Goal: Information Seeking & Learning: Compare options

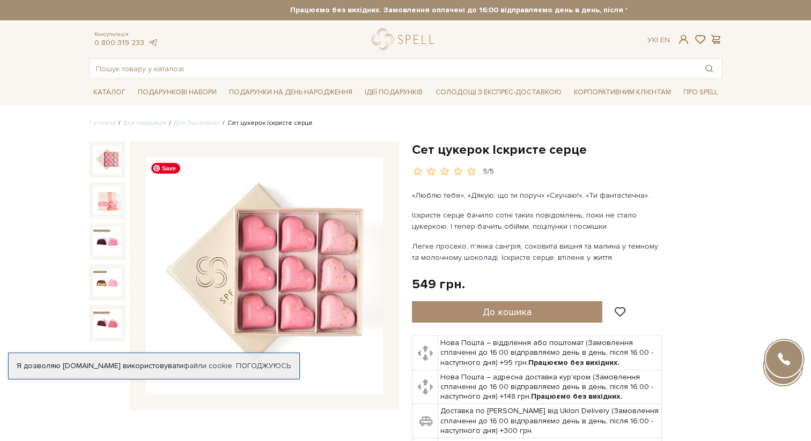
click at [328, 349] on img at bounding box center [264, 276] width 237 height 237
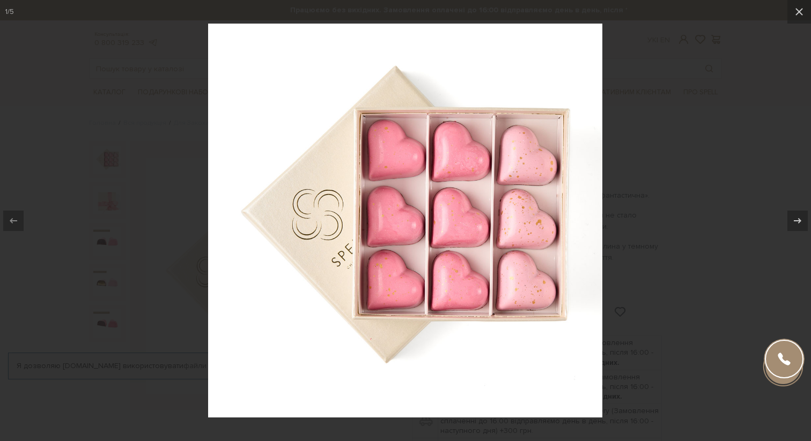
click at [656, 234] on div at bounding box center [405, 220] width 811 height 441
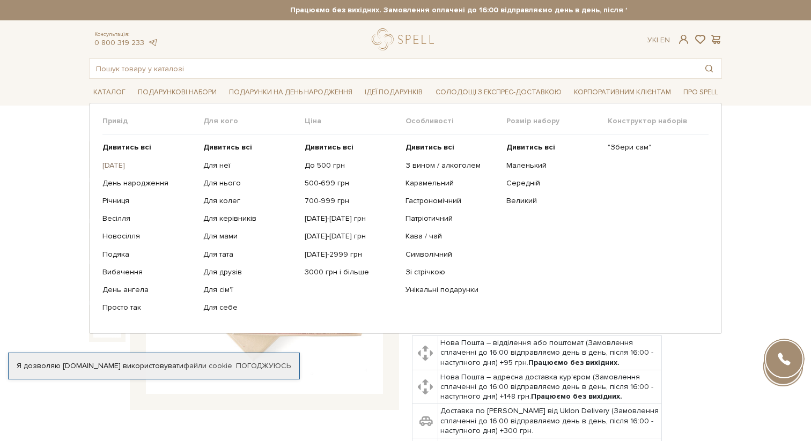
click at [125, 162] on link "1 Вересня" at bounding box center [148, 166] width 93 height 10
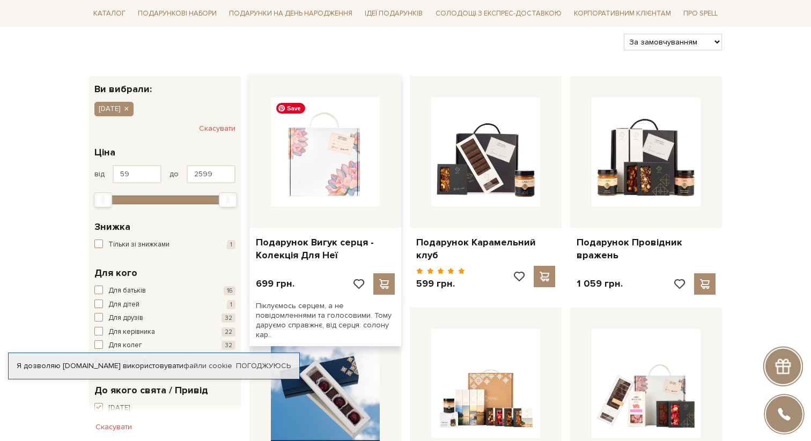
scroll to position [135, 0]
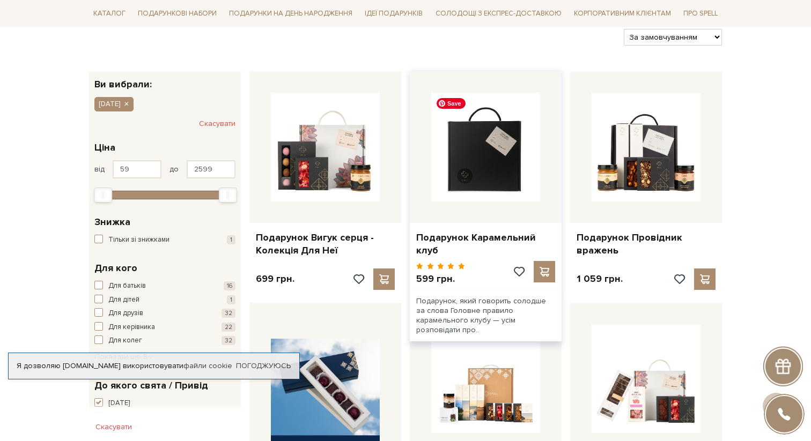
click at [483, 165] on img at bounding box center [485, 147] width 109 height 109
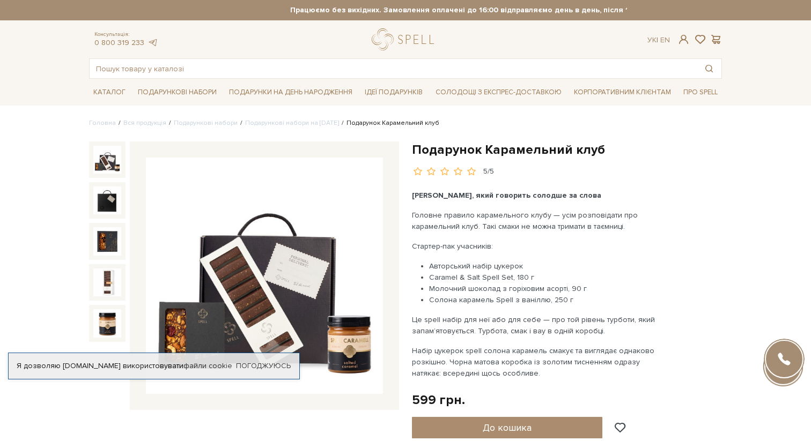
click at [253, 274] on img at bounding box center [264, 276] width 237 height 237
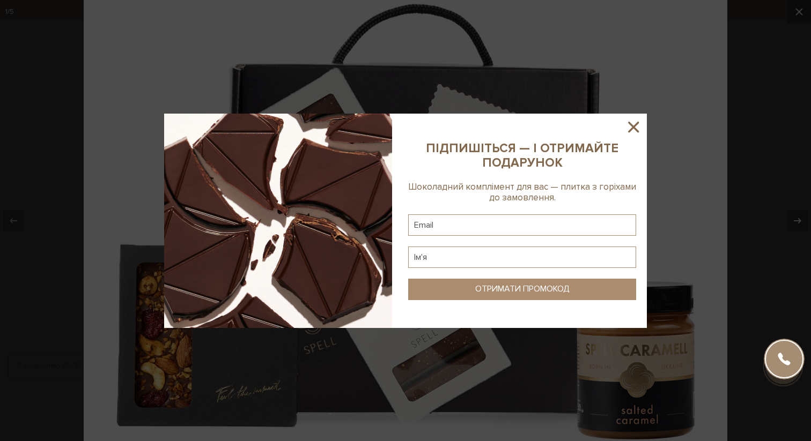
click at [636, 118] on icon at bounding box center [633, 127] width 18 height 18
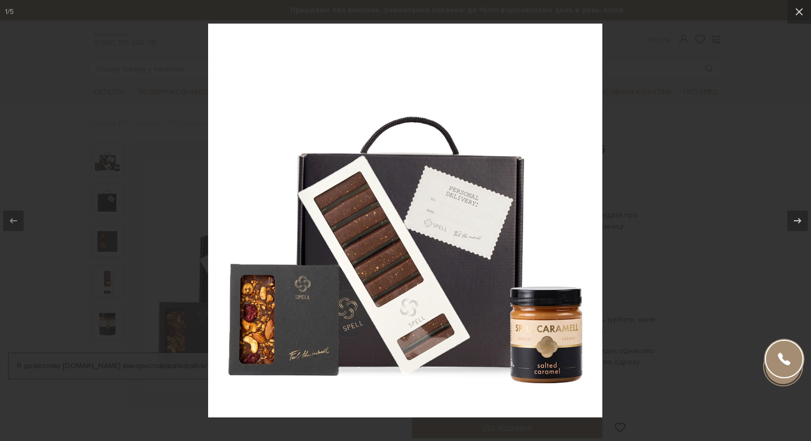
click at [46, 45] on div at bounding box center [405, 220] width 811 height 441
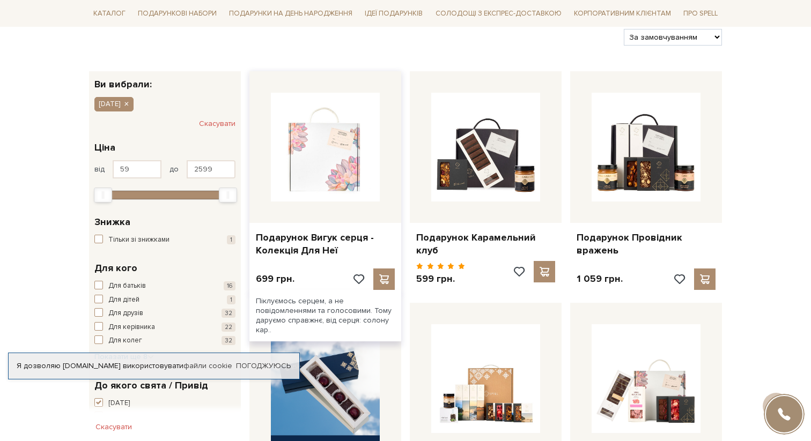
scroll to position [135, 0]
click at [309, 165] on img at bounding box center [325, 147] width 109 height 109
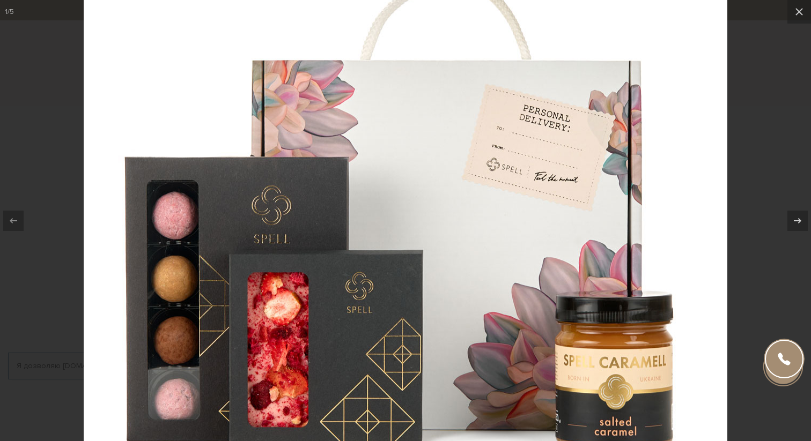
click at [56, 119] on div at bounding box center [405, 220] width 811 height 441
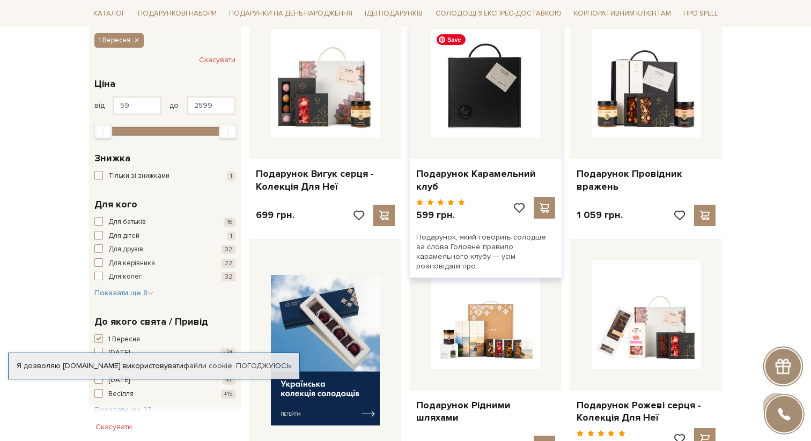
scroll to position [211, 0]
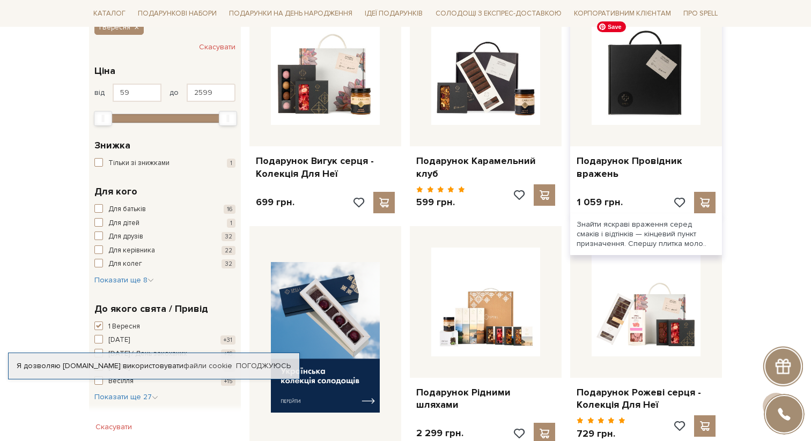
click at [623, 91] on img at bounding box center [645, 70] width 109 height 109
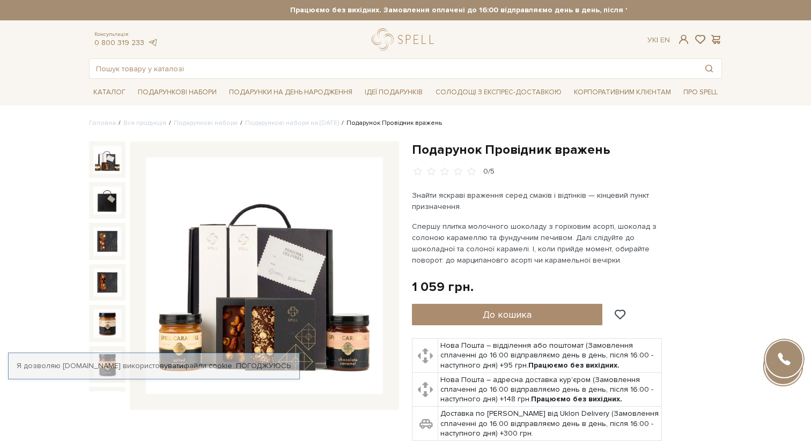
click at [294, 273] on img at bounding box center [264, 276] width 237 height 237
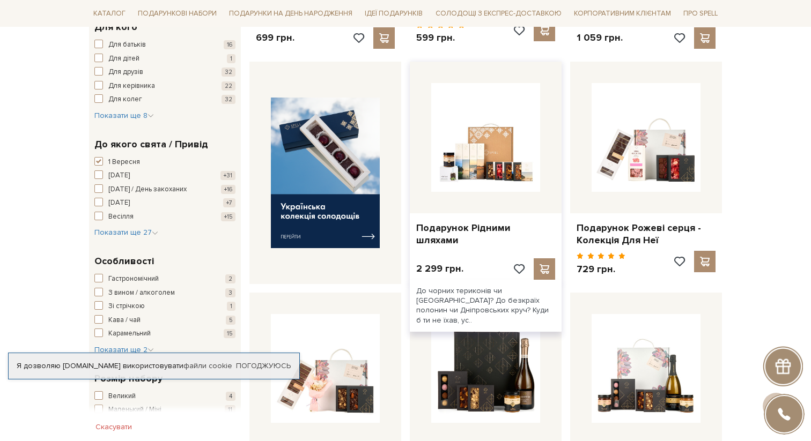
scroll to position [380, 0]
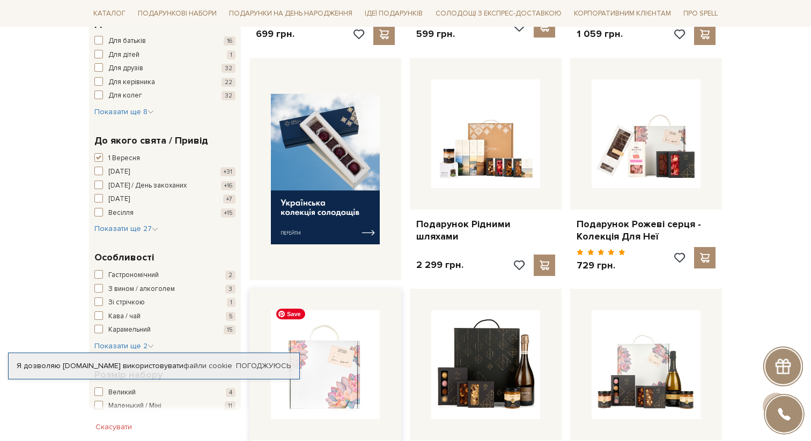
click at [355, 354] on img at bounding box center [325, 364] width 109 height 109
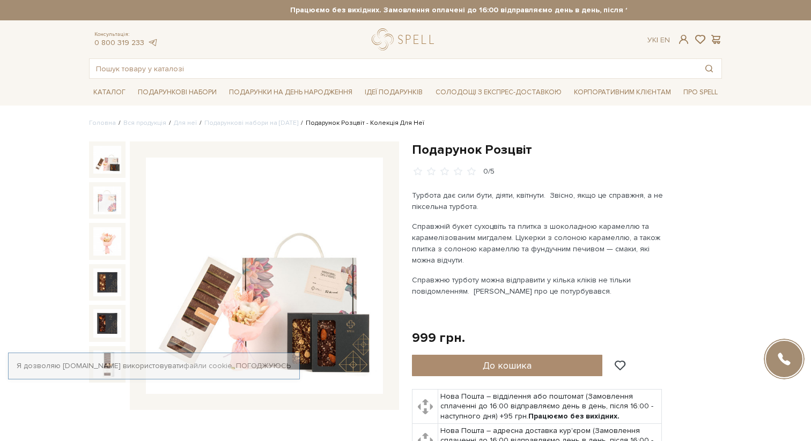
click at [313, 293] on img at bounding box center [264, 276] width 237 height 237
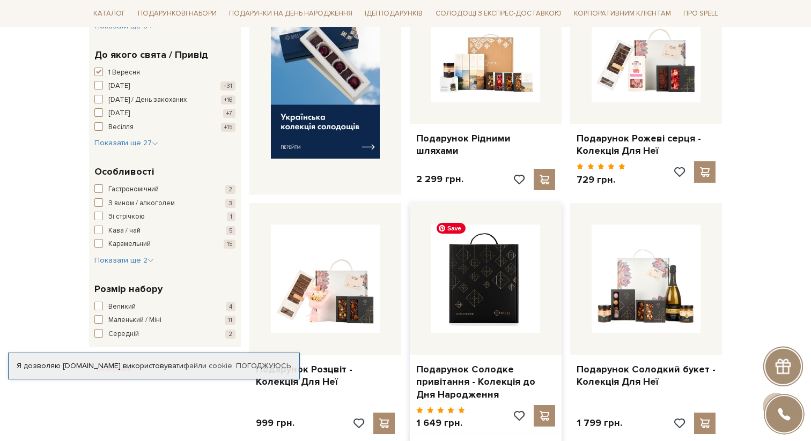
scroll to position [480, 0]
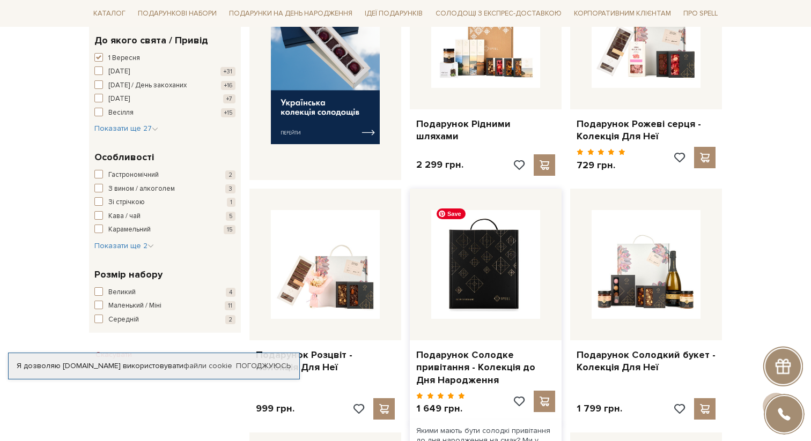
click at [488, 247] on img at bounding box center [485, 264] width 109 height 109
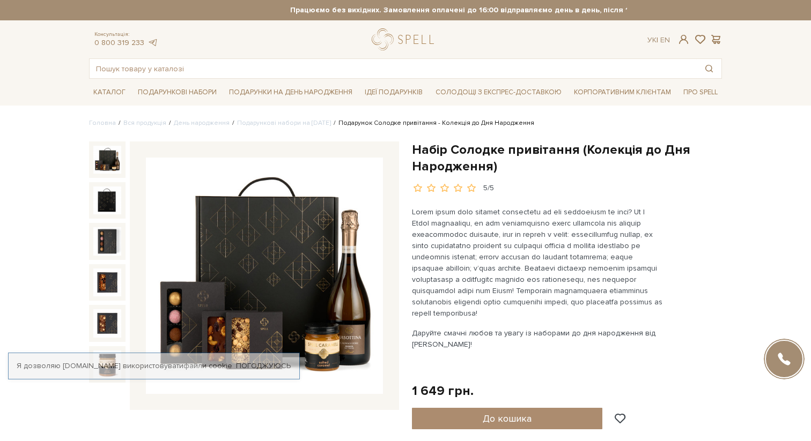
click at [286, 260] on img at bounding box center [264, 276] width 237 height 237
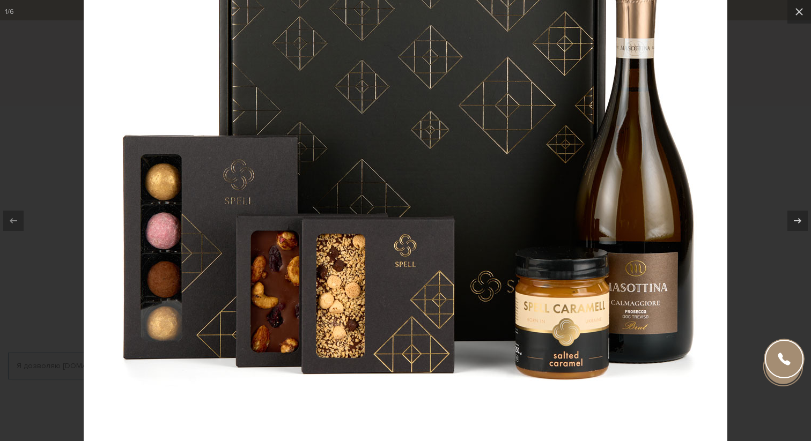
click at [62, 269] on div at bounding box center [405, 220] width 811 height 441
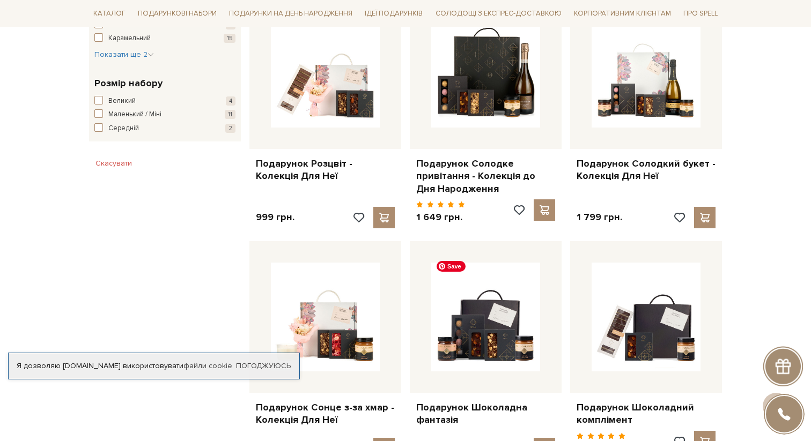
scroll to position [672, 0]
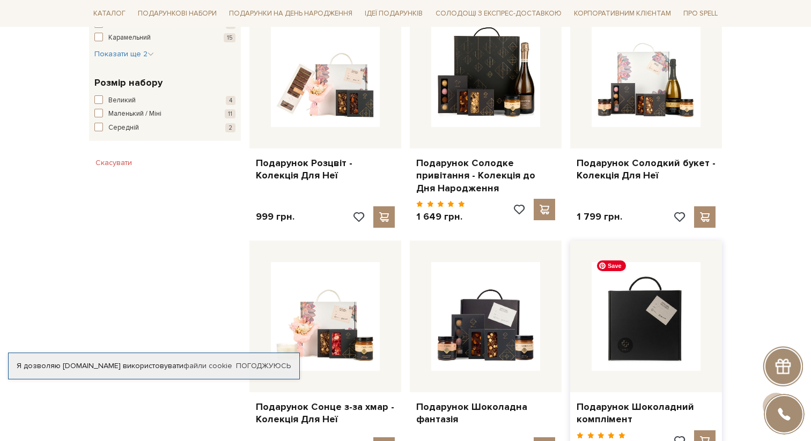
click at [614, 324] on img at bounding box center [645, 316] width 109 height 109
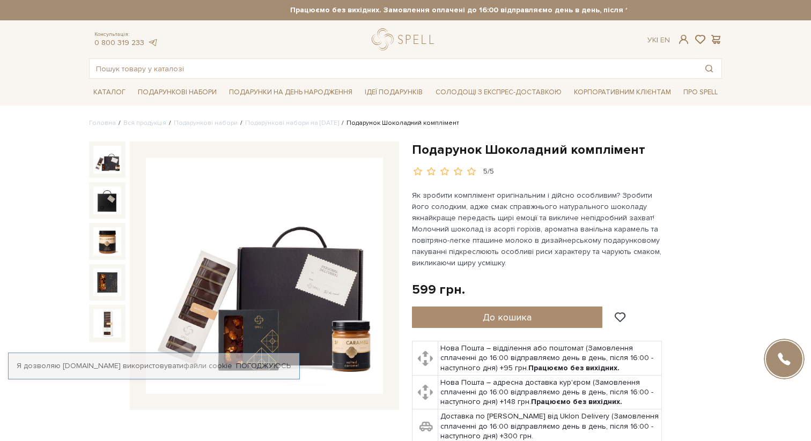
click at [314, 280] on img at bounding box center [264, 276] width 237 height 237
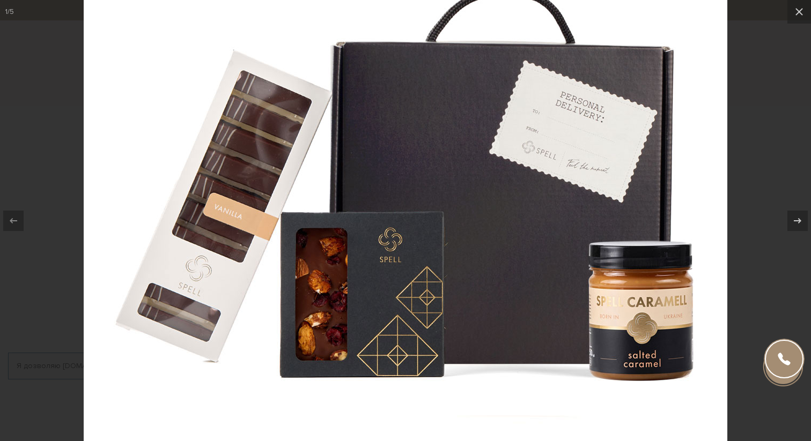
click at [762, 89] on div at bounding box center [405, 220] width 811 height 441
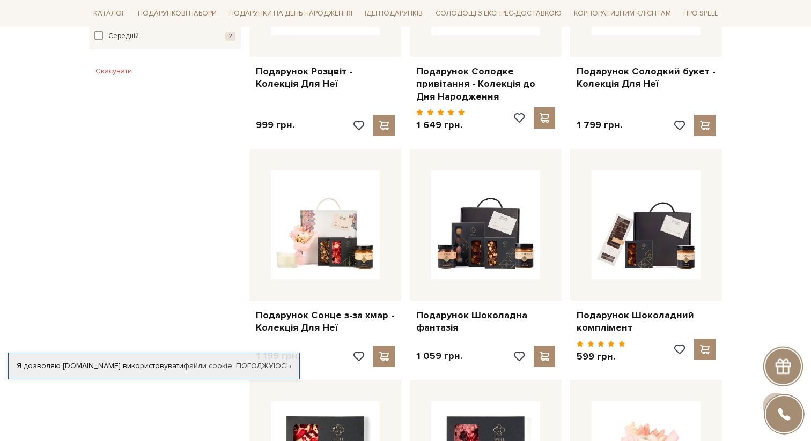
scroll to position [766, 0]
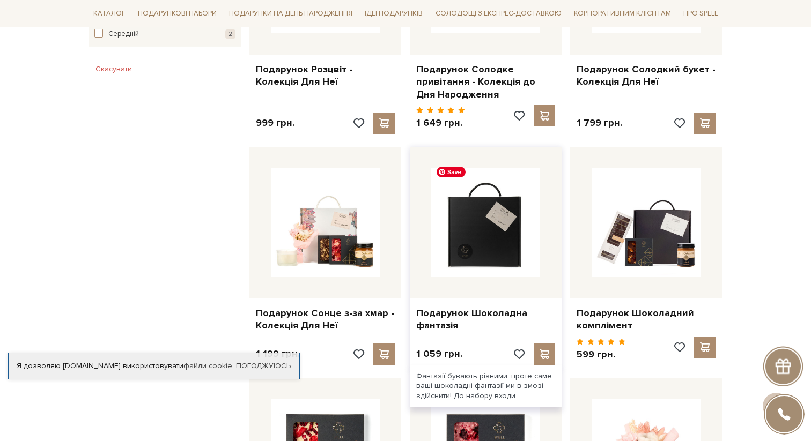
click at [498, 251] on img at bounding box center [485, 222] width 109 height 109
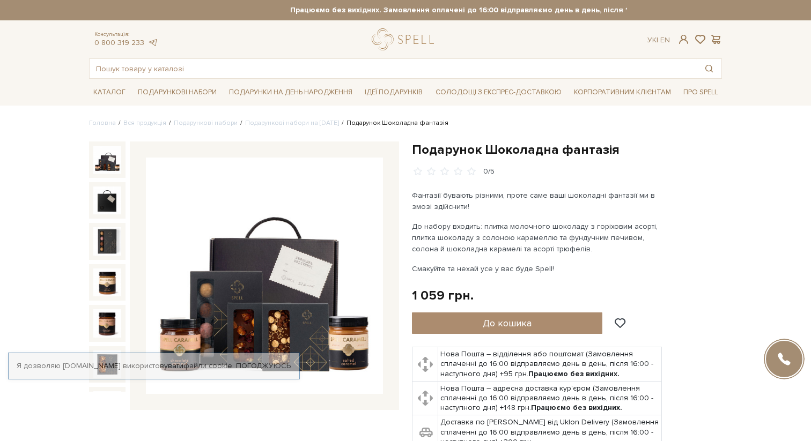
click at [270, 275] on img at bounding box center [264, 276] width 237 height 237
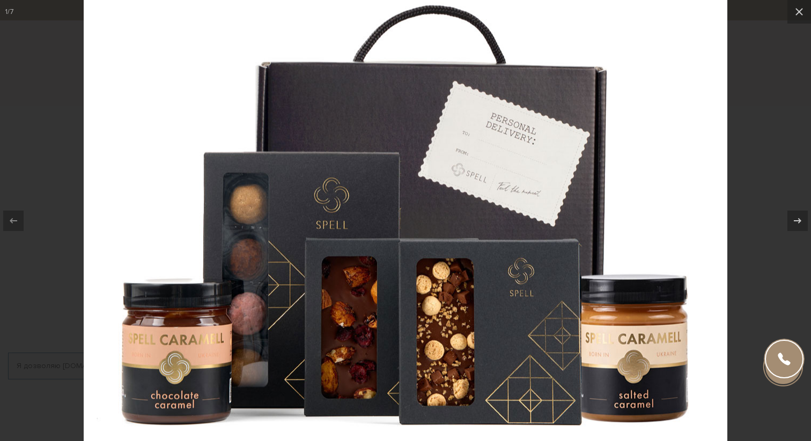
click at [13, 17] on div at bounding box center [405, 220] width 811 height 441
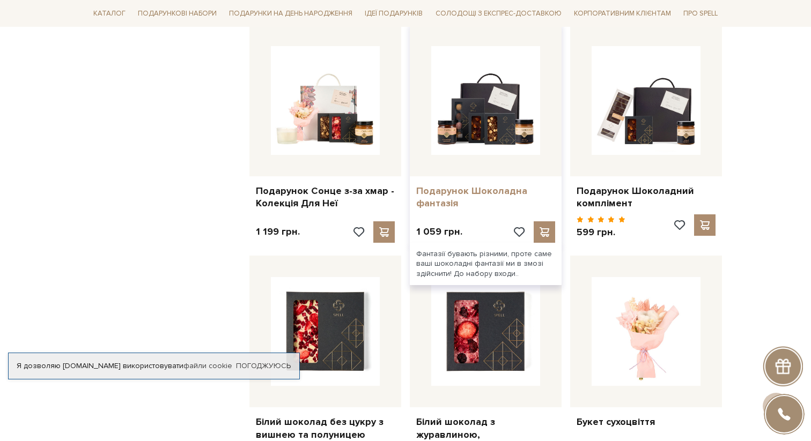
scroll to position [887, 0]
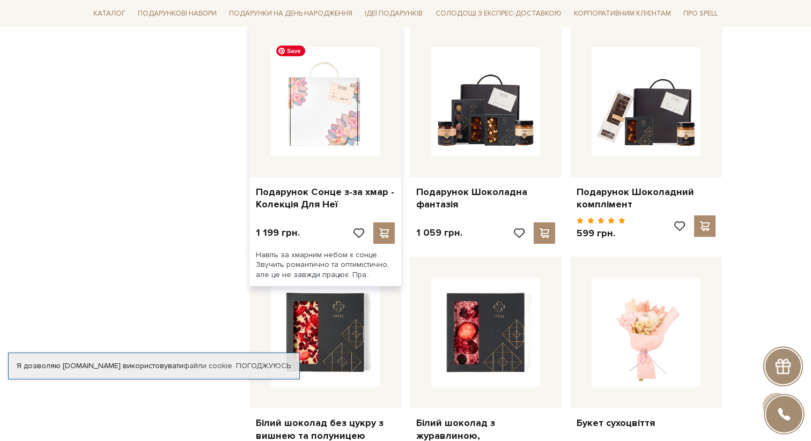
click at [313, 97] on img at bounding box center [325, 101] width 109 height 109
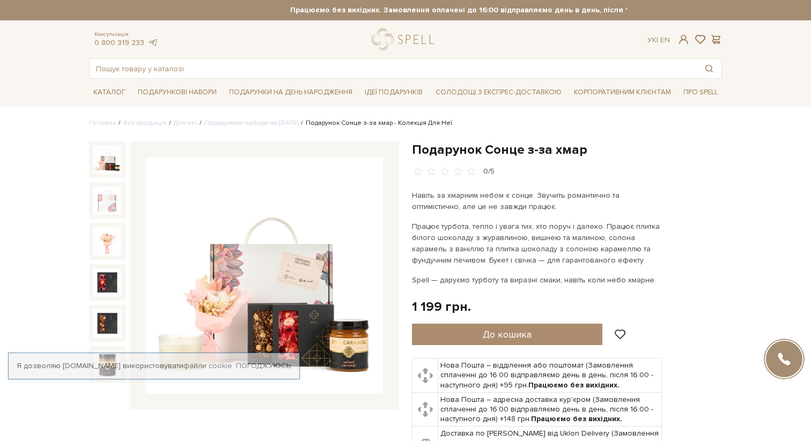
click at [289, 225] on img at bounding box center [264, 276] width 237 height 237
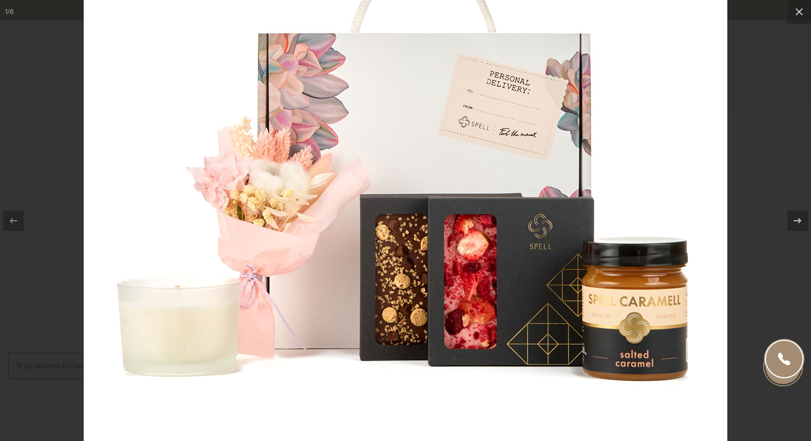
click at [68, 187] on div at bounding box center [405, 220] width 811 height 441
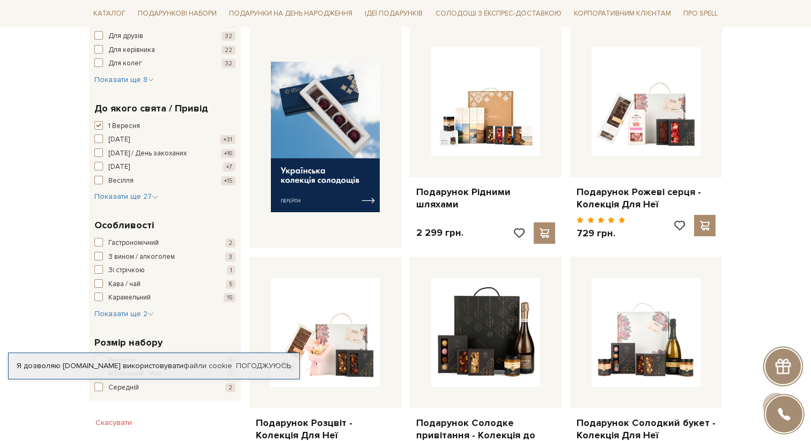
scroll to position [441, 0]
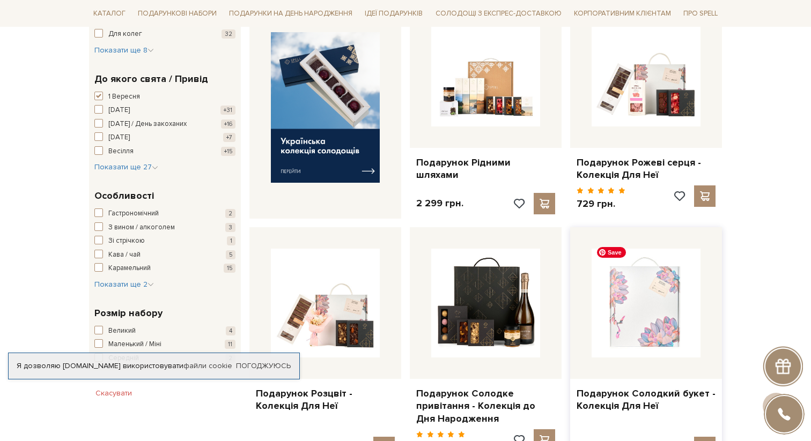
click at [655, 302] on img at bounding box center [645, 303] width 109 height 109
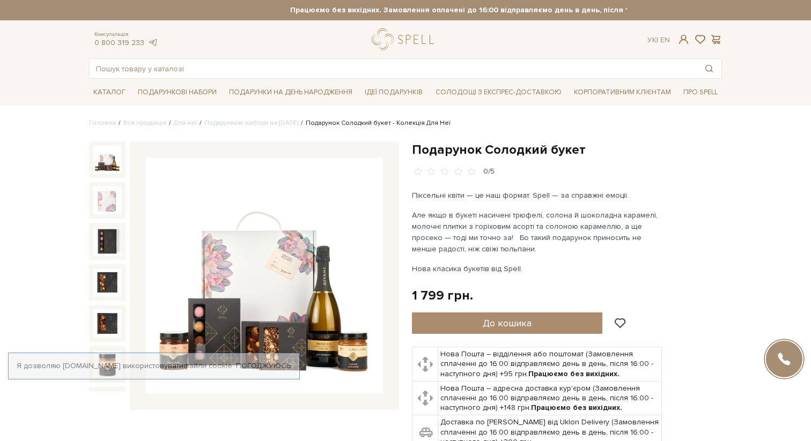
click at [245, 272] on img at bounding box center [264, 276] width 237 height 237
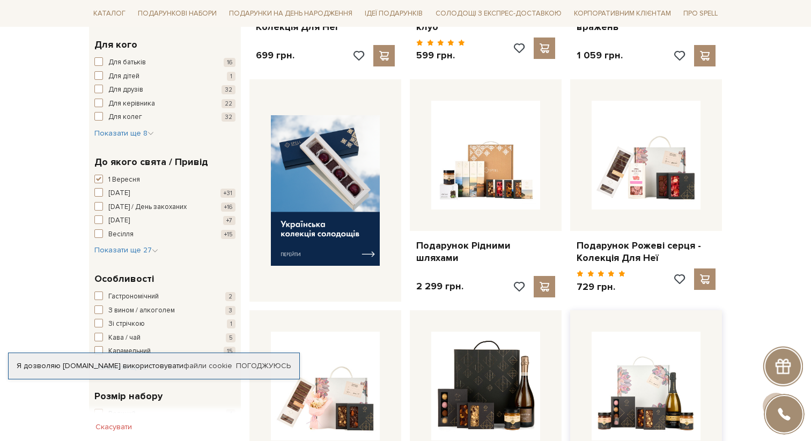
scroll to position [343, 0]
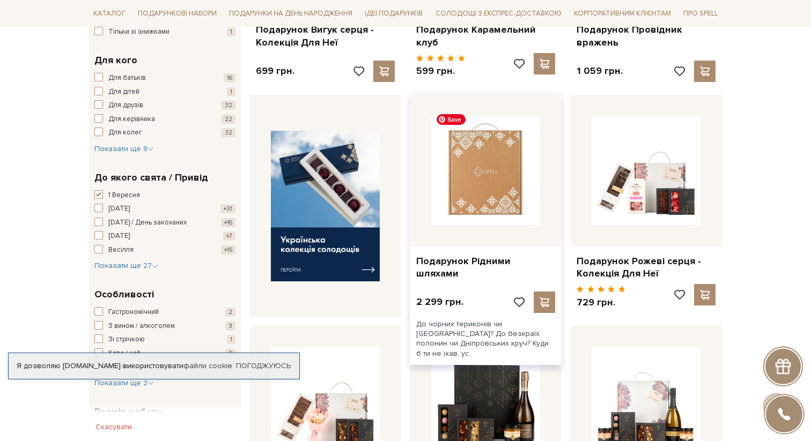
click at [439, 146] on img at bounding box center [485, 170] width 109 height 109
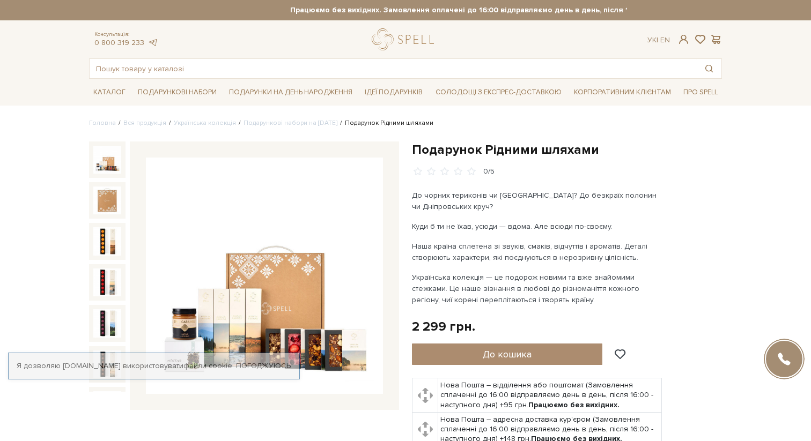
click at [262, 314] on img at bounding box center [264, 276] width 237 height 237
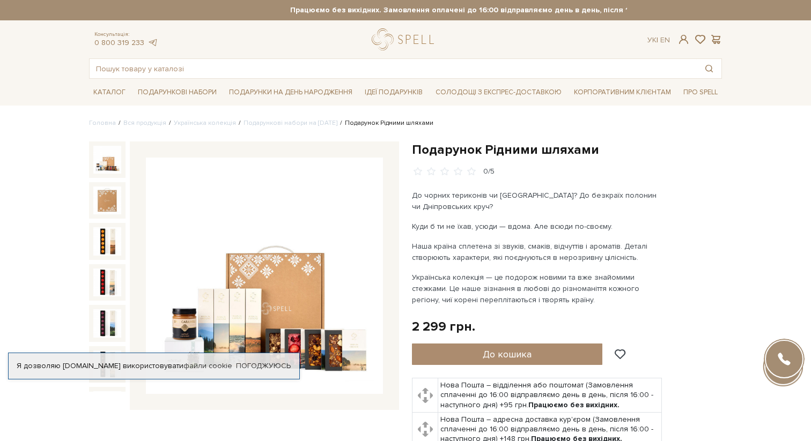
drag, startPoint x: 327, startPoint y: 296, endPoint x: 310, endPoint y: 25, distance: 271.8
